Goal: Navigation & Orientation: Find specific page/section

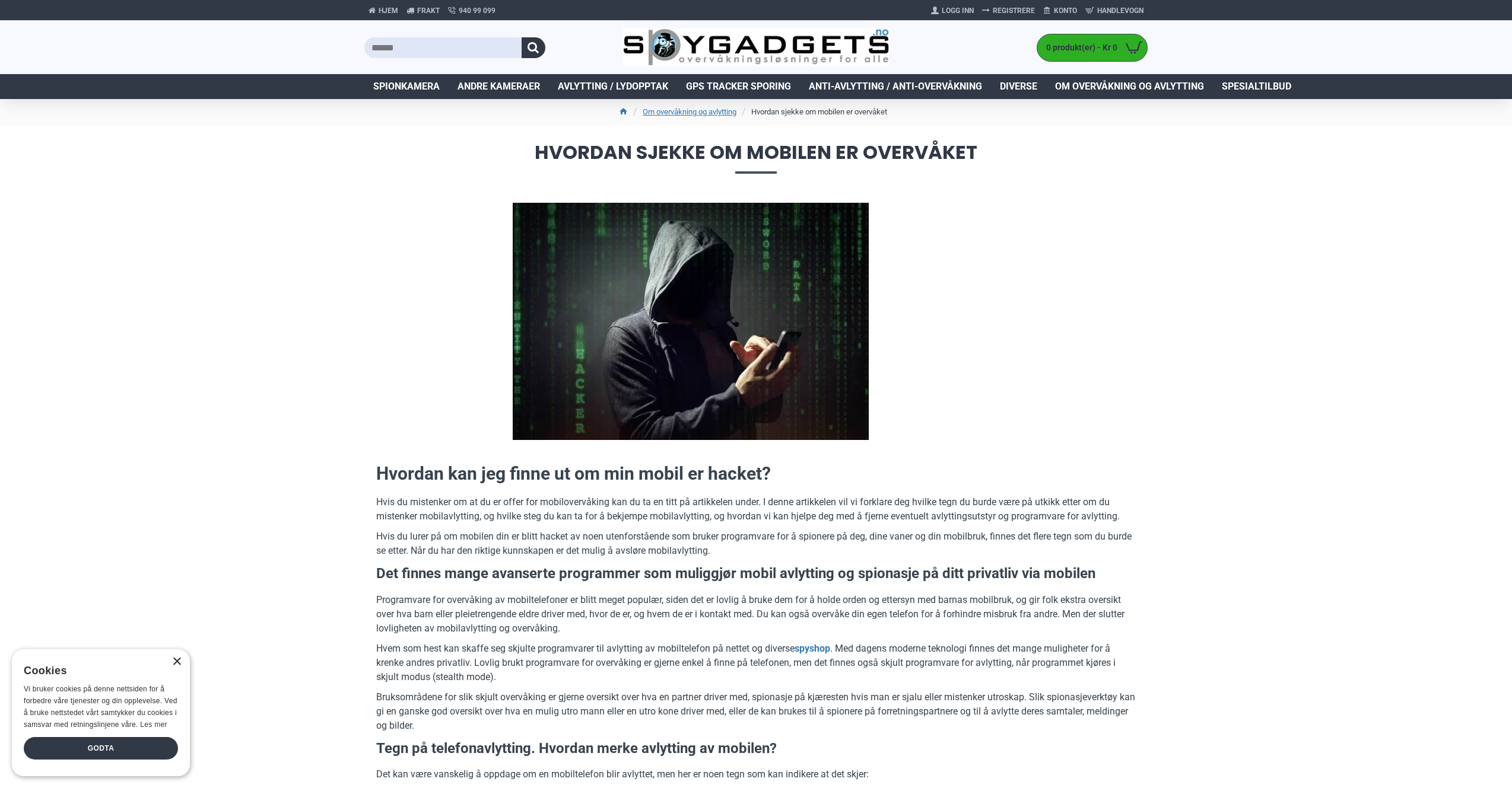
click at [174, 665] on div "×" at bounding box center [177, 663] width 9 height 9
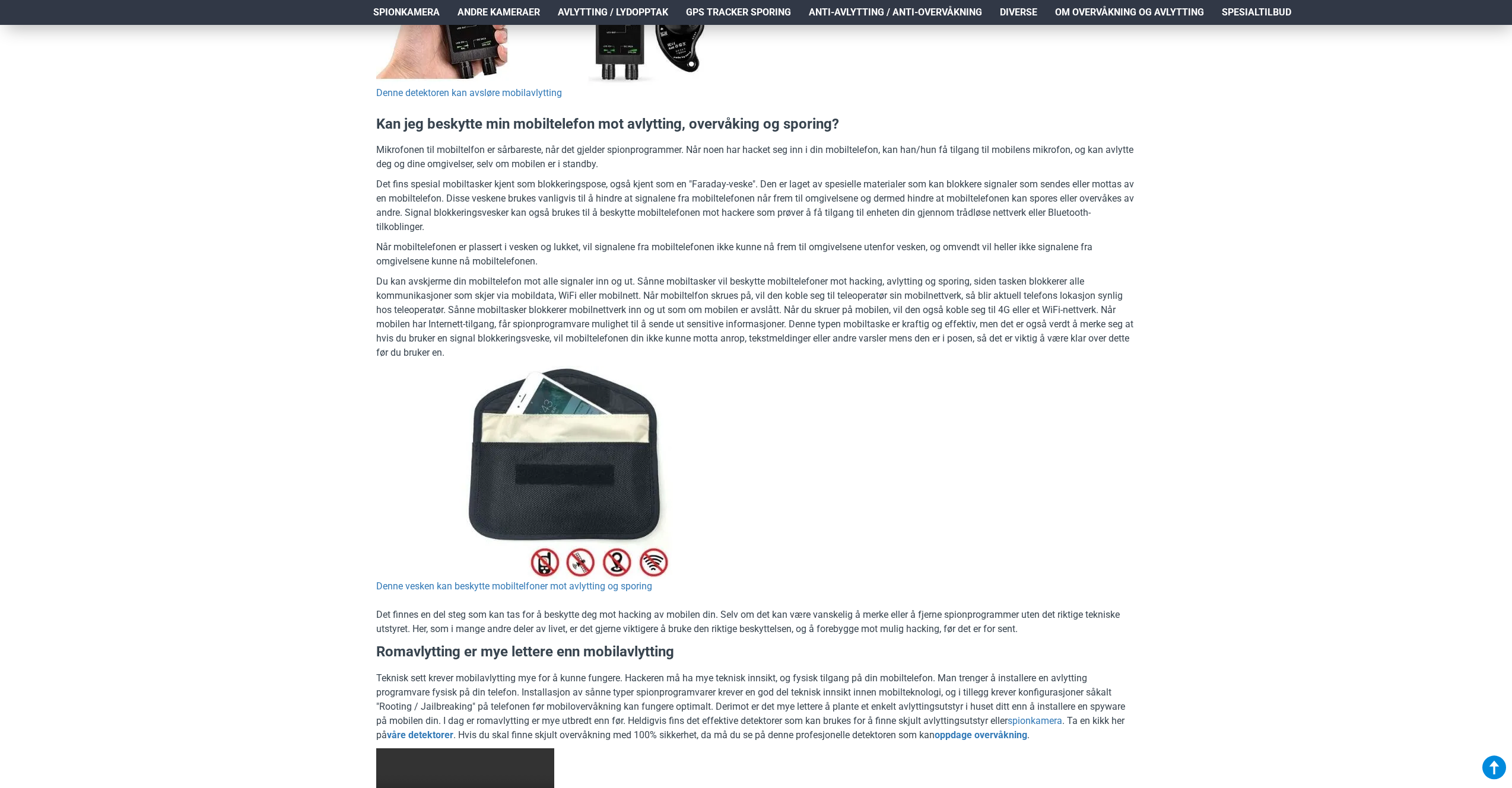
scroll to position [2294, 0]
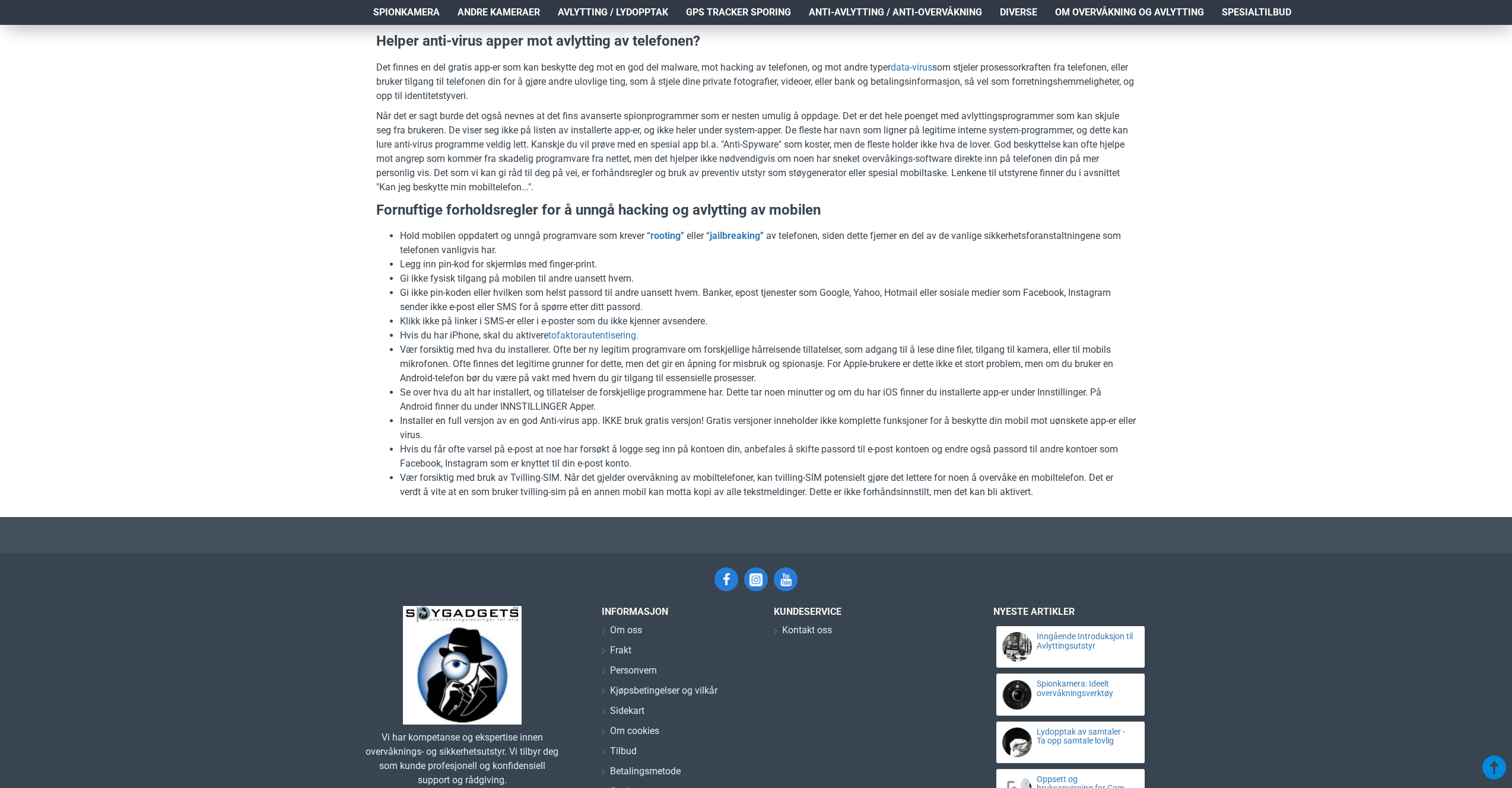
scroll to position [2363, 0]
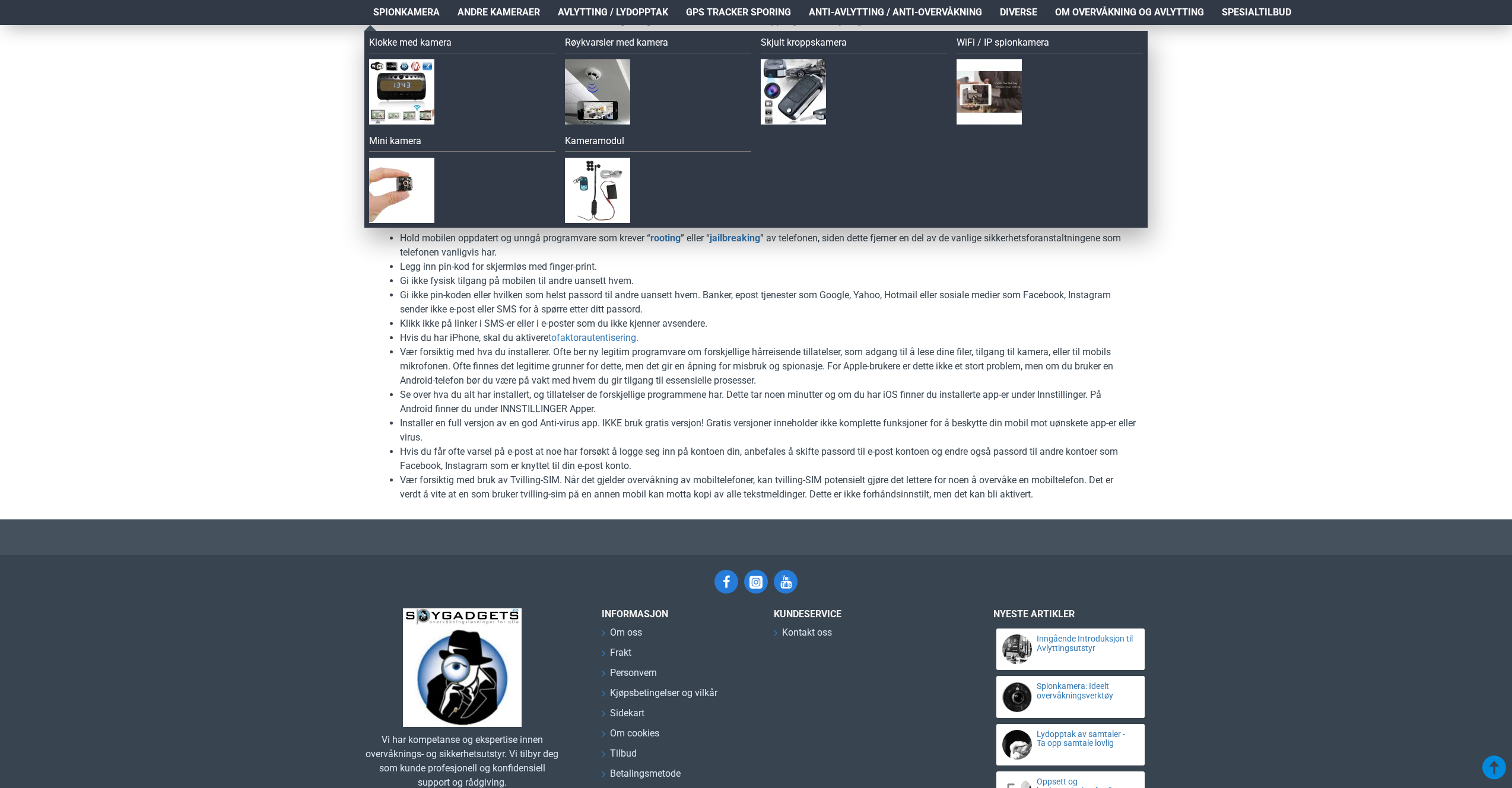
click at [390, 15] on span "Spionkamera" at bounding box center [406, 12] width 66 height 14
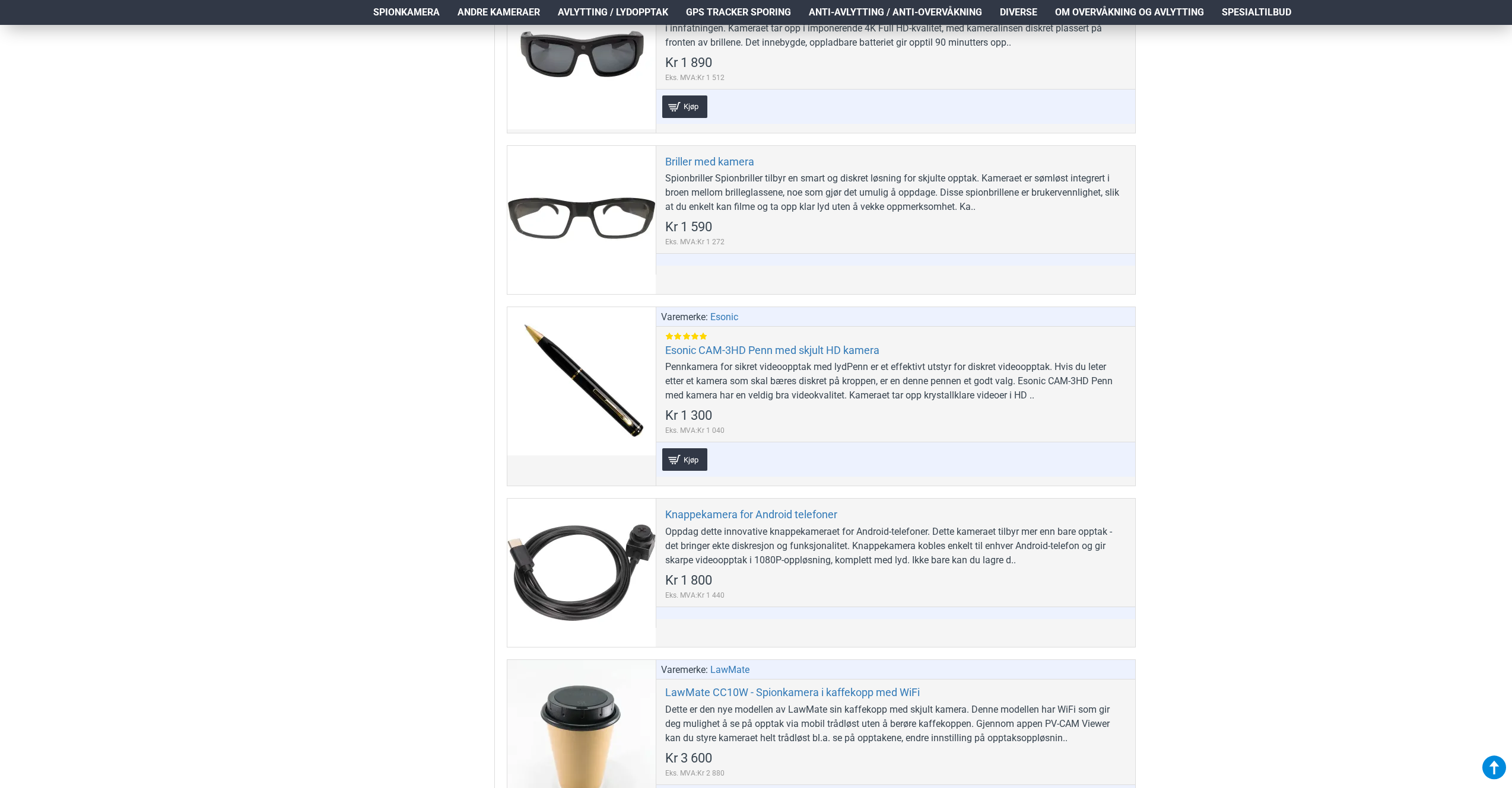
scroll to position [2294, 0]
